Goal: Information Seeking & Learning: Compare options

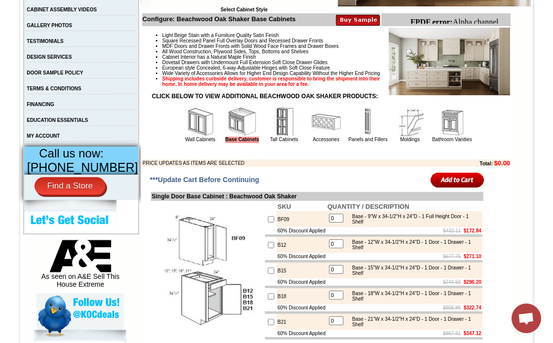
scroll to position [219, 0]
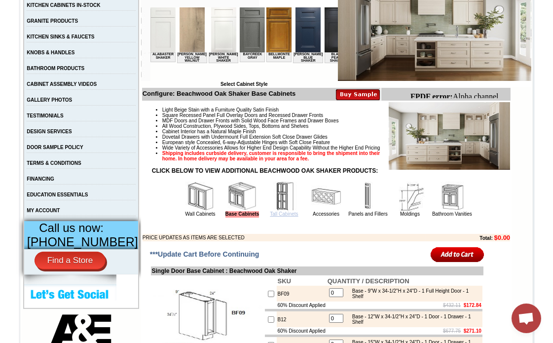
click at [270, 217] on link "Tall Cabinets" at bounding box center [284, 213] width 28 height 5
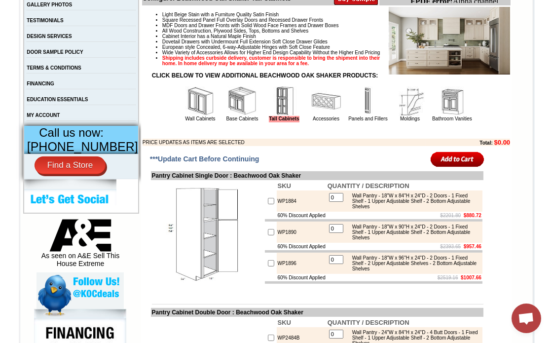
scroll to position [311, 0]
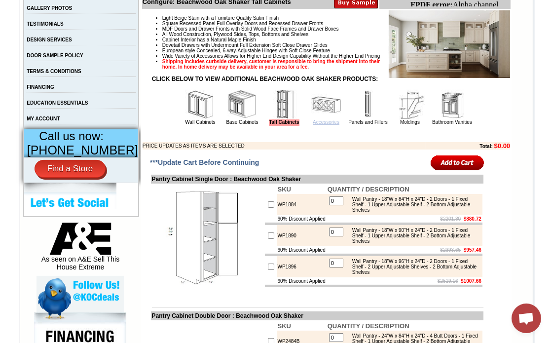
click at [323, 125] on link "Accessories" at bounding box center [326, 121] width 27 height 5
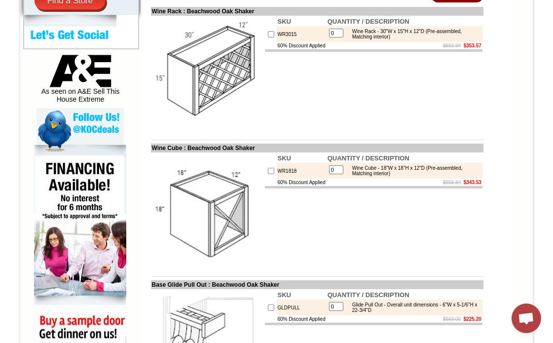
scroll to position [325, 0]
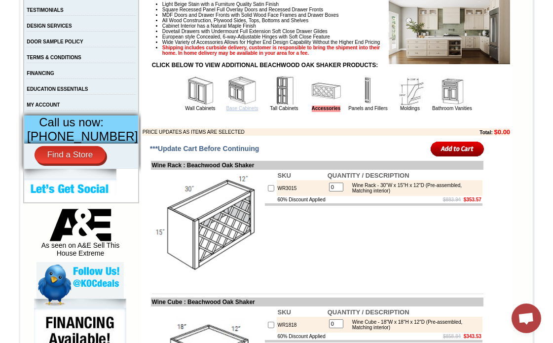
click at [226, 111] on link "Base Cabinets" at bounding box center [242, 108] width 32 height 5
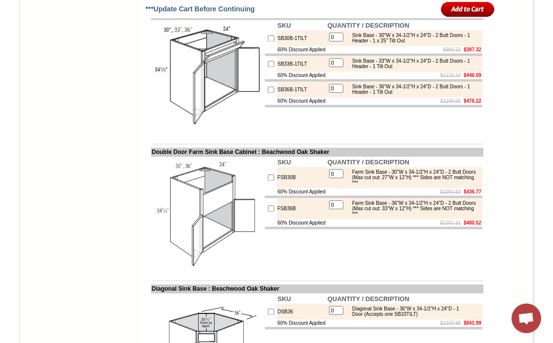
scroll to position [2467, 0]
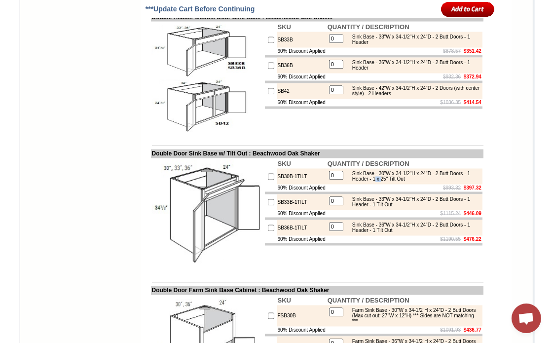
drag, startPoint x: 403, startPoint y: 224, endPoint x: 408, endPoint y: 223, distance: 5.0
click at [408, 182] on div "Sink Base - 30"W x 34-1/2"H x 24"D - 2 Butt Doors - 1 Header - 1 x 25" Tilt Out" at bounding box center [413, 176] width 133 height 11
copy div "x"
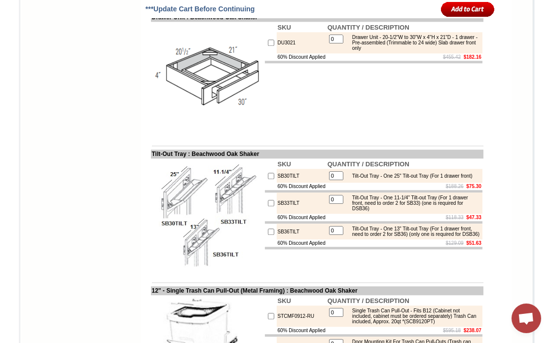
scroll to position [3454, 0]
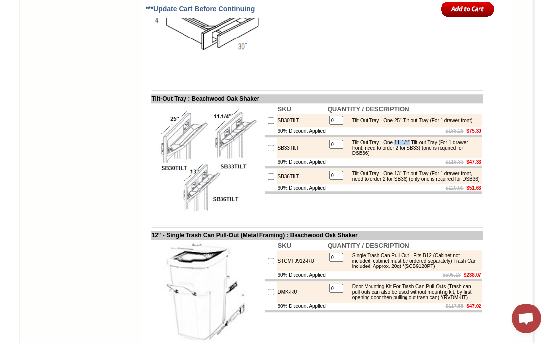
drag, startPoint x: 399, startPoint y: 253, endPoint x: 418, endPoint y: 253, distance: 19.3
click at [418, 156] on div "Tilt-Out Tray - One 11-1/4" Tilt-out Tray (For 1 drawer front, need to order 2 …" at bounding box center [413, 148] width 133 height 16
copy div "11-1/4""
drag, startPoint x: 398, startPoint y: 287, endPoint x: 407, endPoint y: 287, distance: 8.9
click at [407, 182] on div "Tilt-Out Tray - One 13" Tilt-out Tray (For 1 drawer front, need to order 2 for …" at bounding box center [413, 176] width 133 height 11
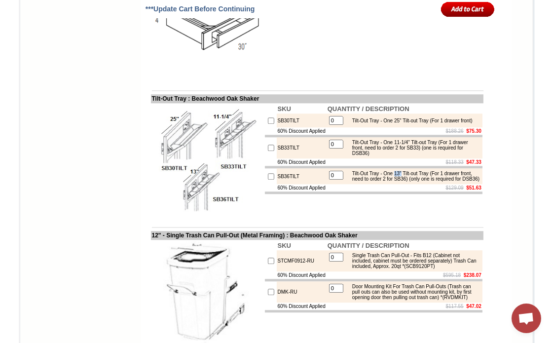
copy div "13""
